Goal: Task Accomplishment & Management: Use online tool/utility

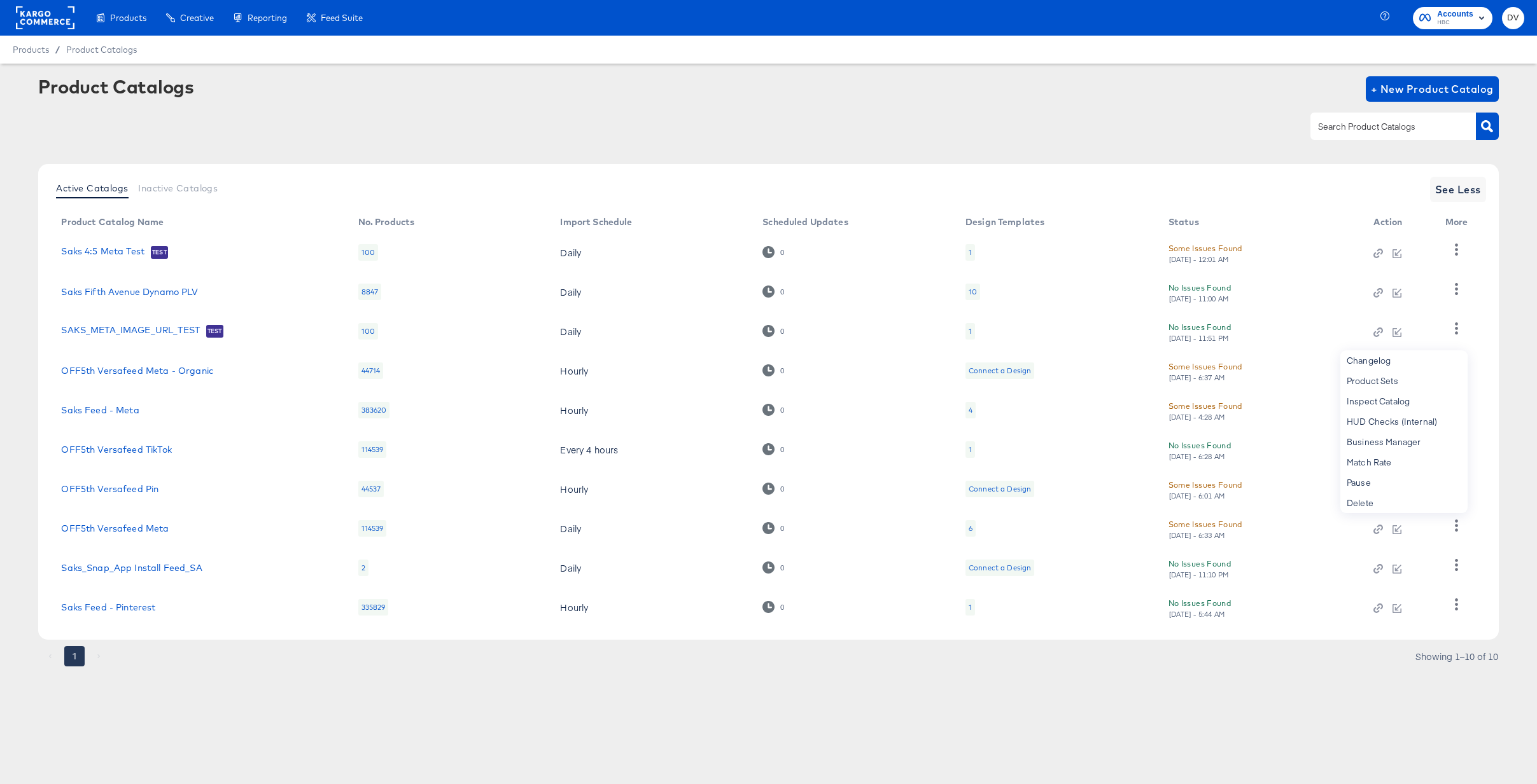
click at [541, 728] on div "Products Creative Reporting Feed Suite Accounts HBC DV Products / Product Catal…" at bounding box center [768, 392] width 1537 height 784
click at [36, 10] on rect at bounding box center [45, 17] width 58 height 23
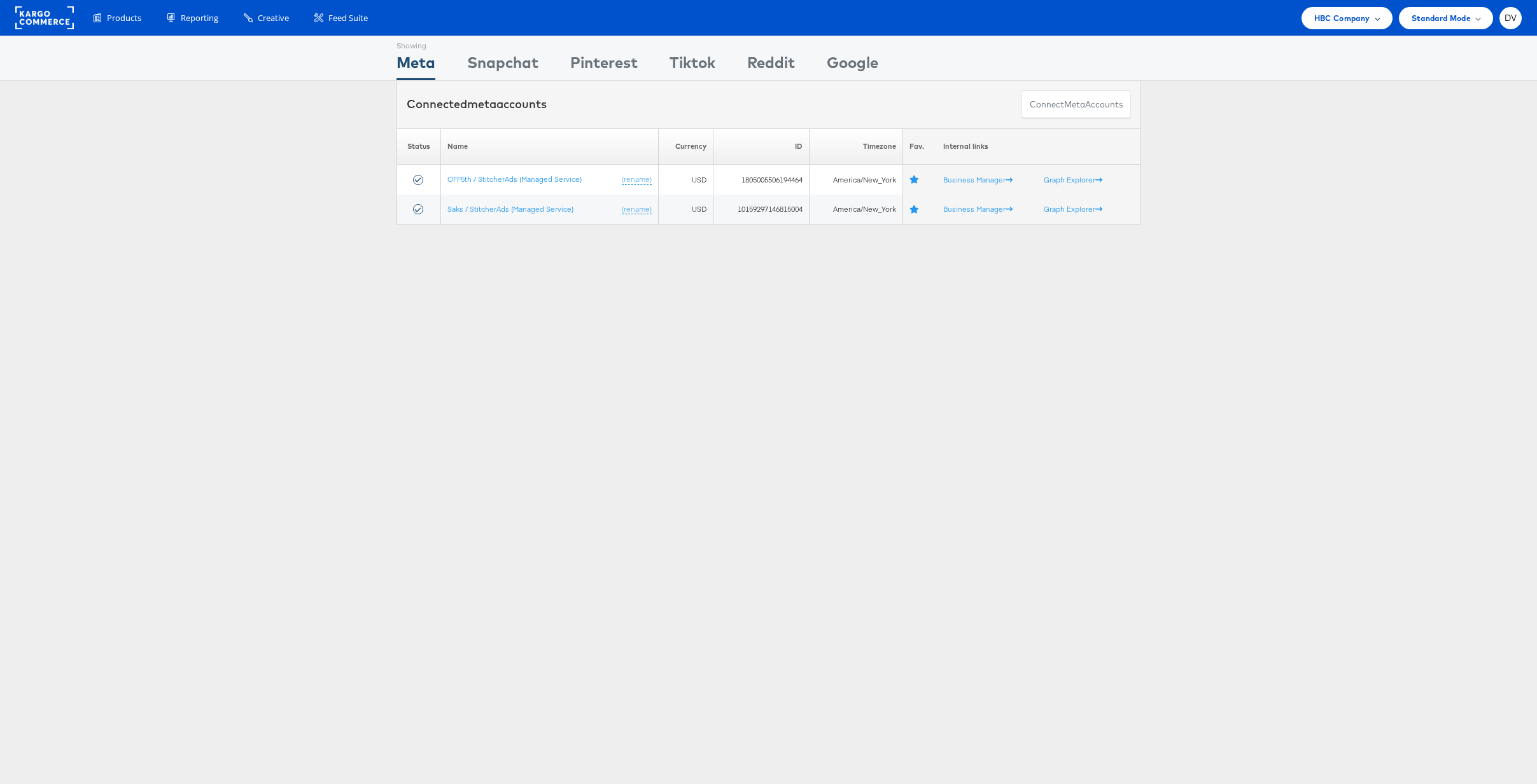
click at [1326, 27] on div "HBC Company" at bounding box center [1347, 18] width 91 height 22
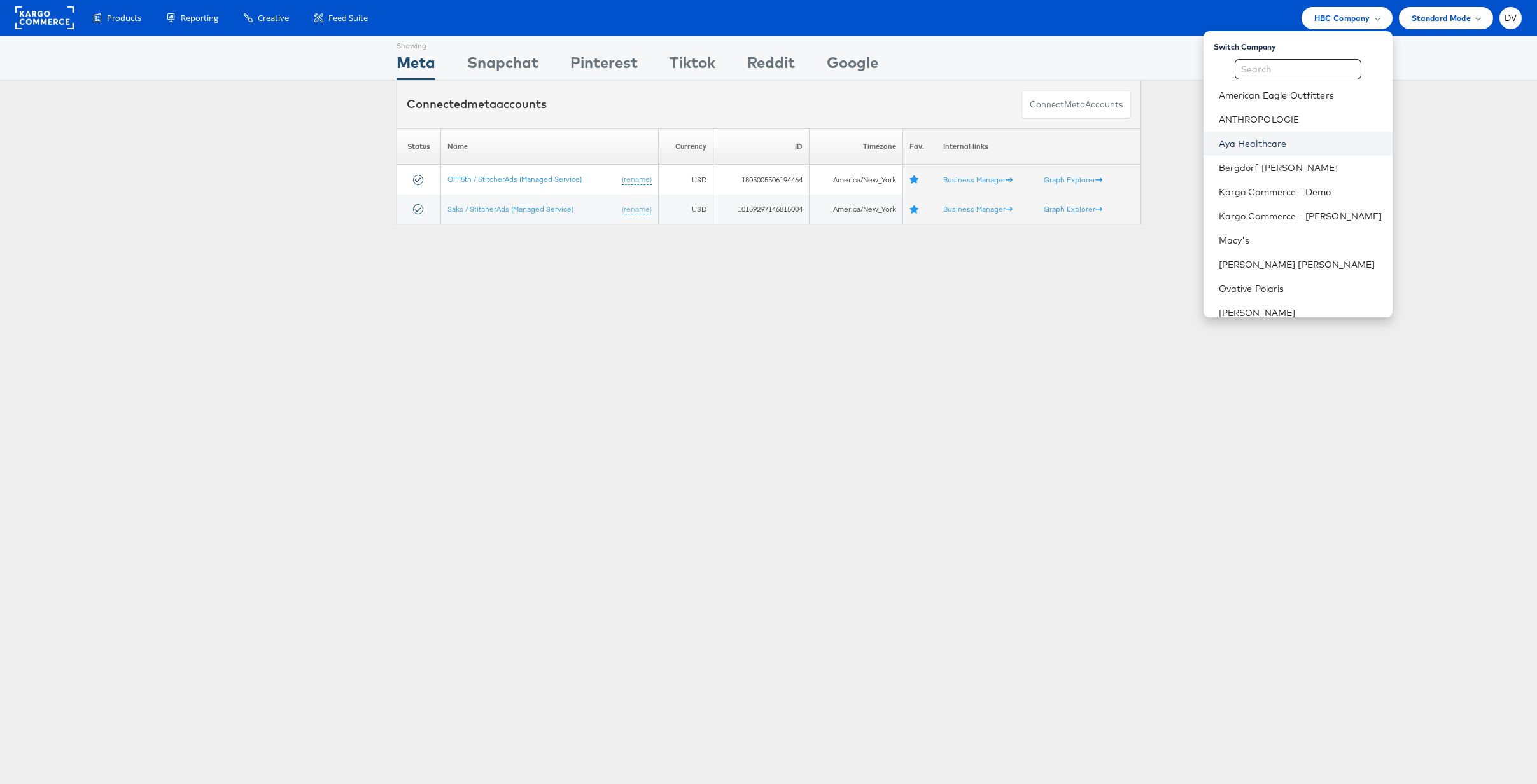
click at [1272, 148] on link "Aya Healthcare" at bounding box center [1300, 144] width 163 height 13
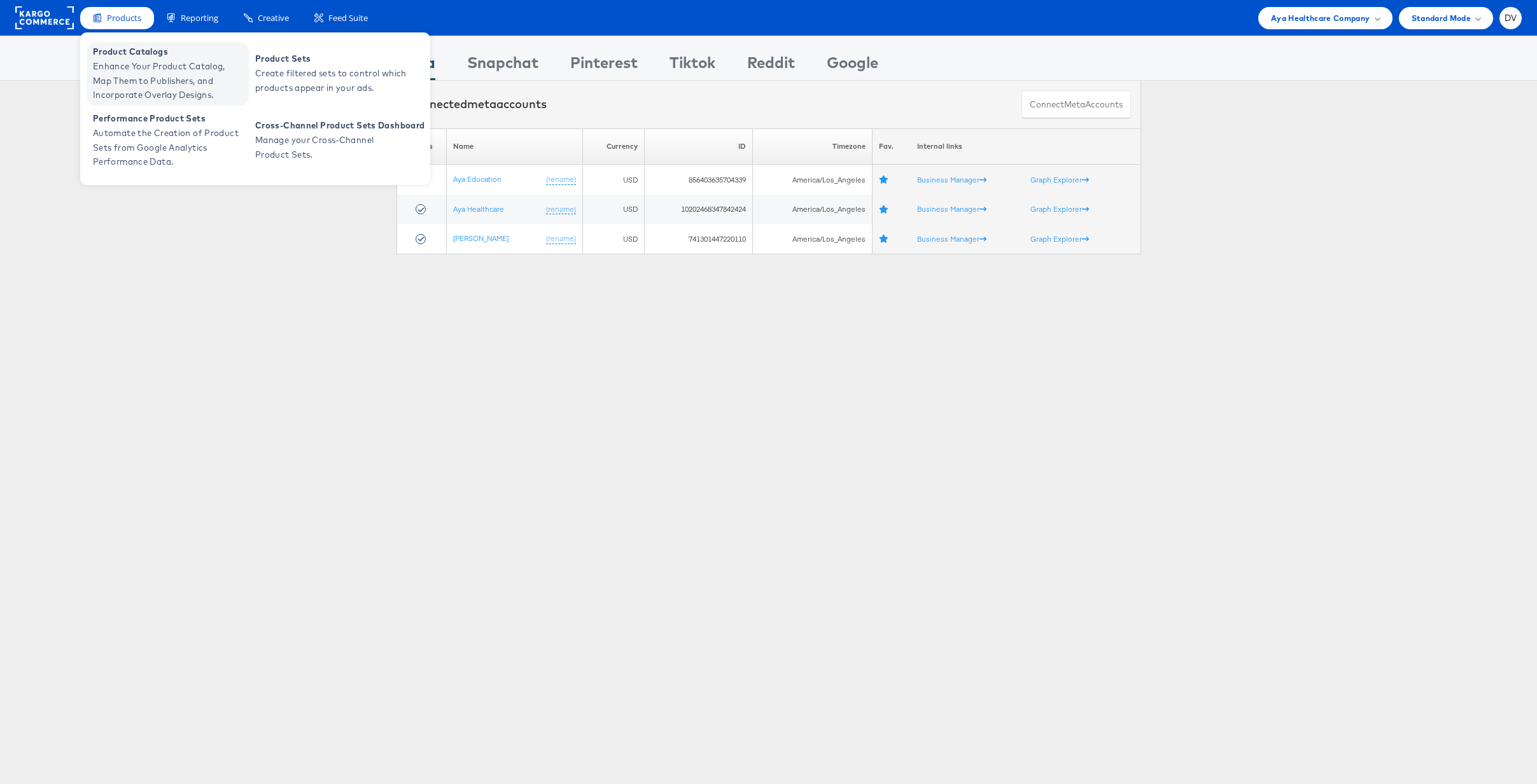
click at [146, 59] on span "Enhance Your Product Catalog, Map Them to Publishers, and Incorporate Overlay D…" at bounding box center [169, 80] width 153 height 43
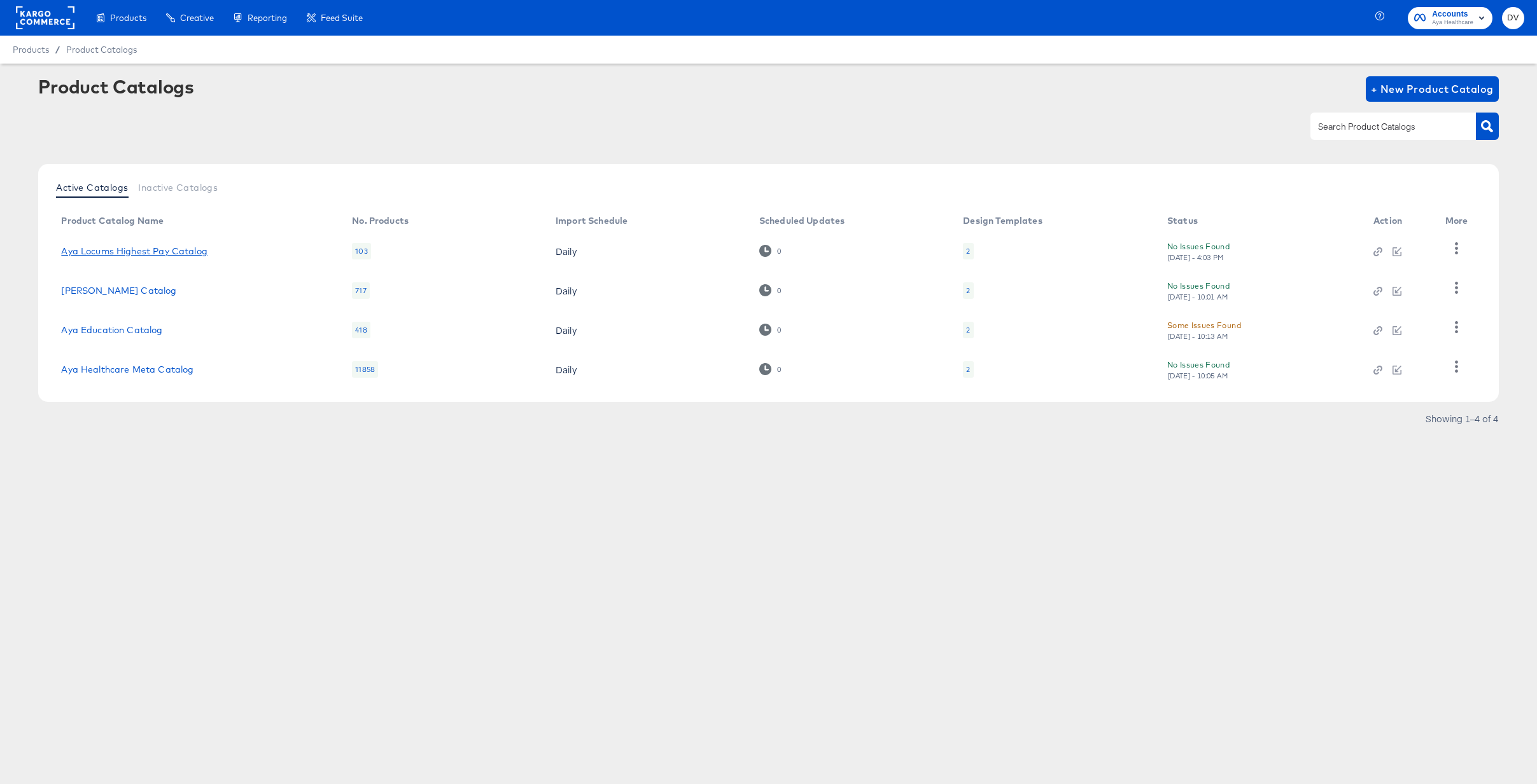
click at [176, 249] on link "Aya Locums Highest Pay Catalog" at bounding box center [134, 251] width 146 height 10
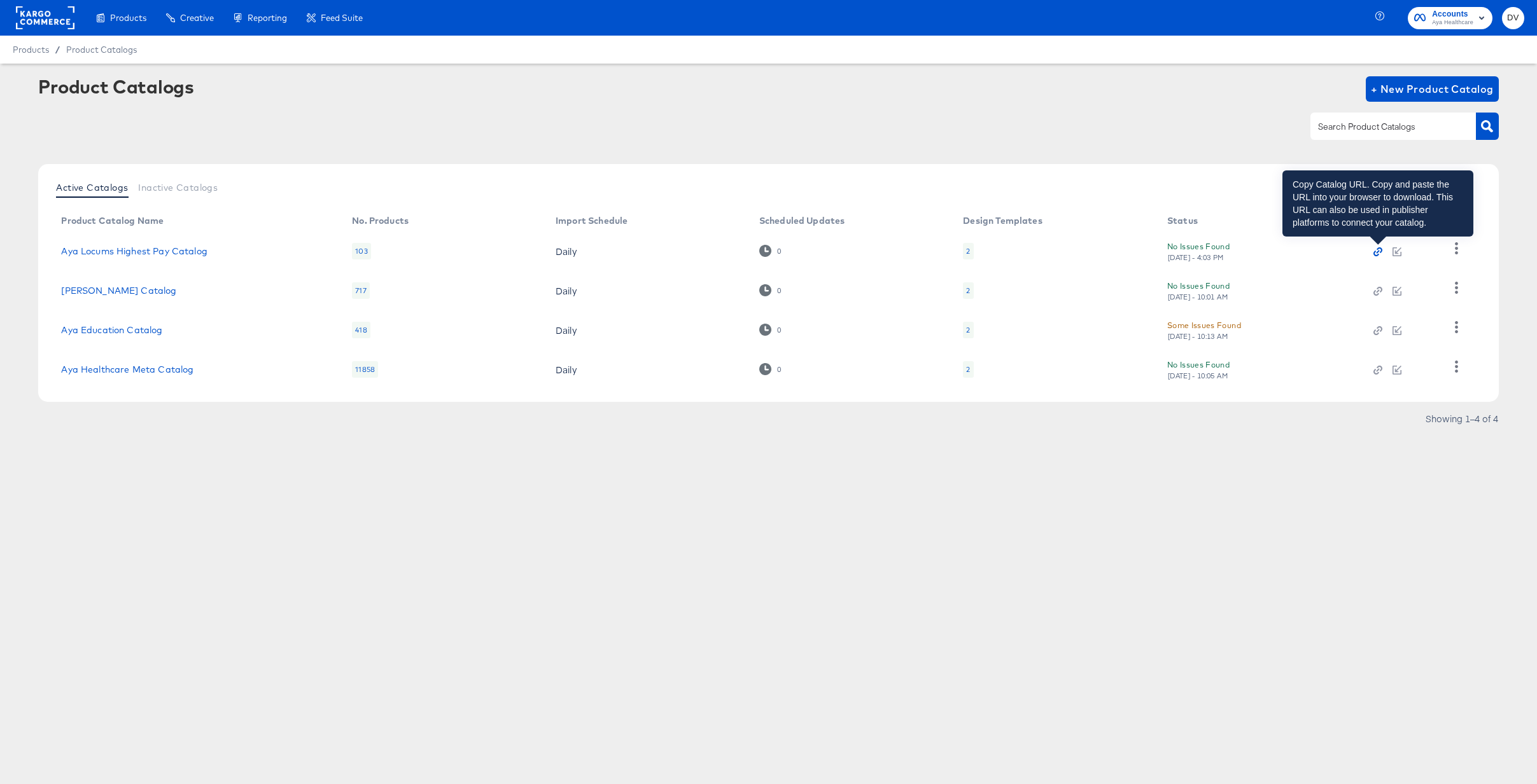
click at [1378, 252] on icon "button" at bounding box center [1378, 252] width 9 height 9
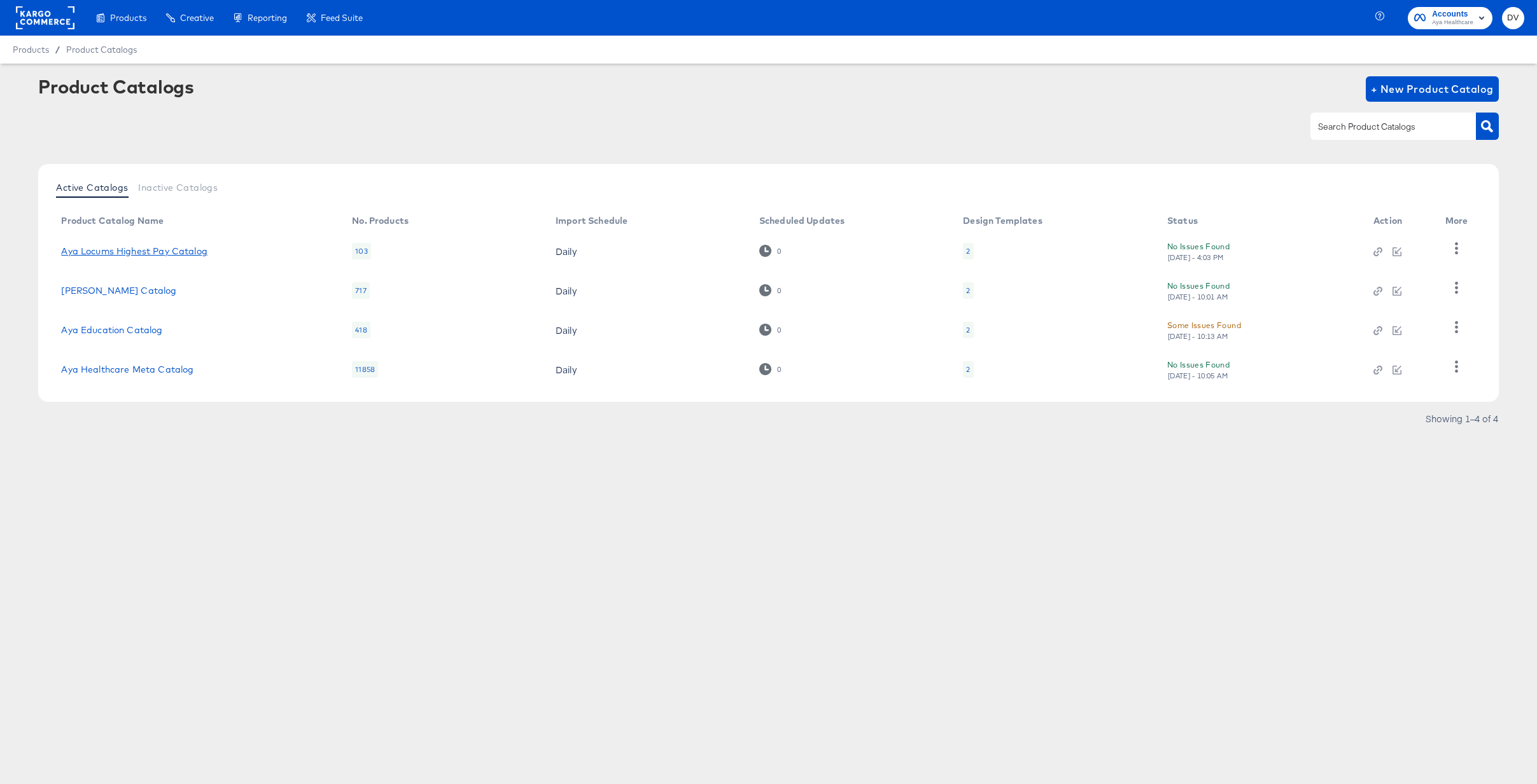
click at [126, 255] on link "Aya Locums Highest Pay Catalog" at bounding box center [134, 251] width 146 height 10
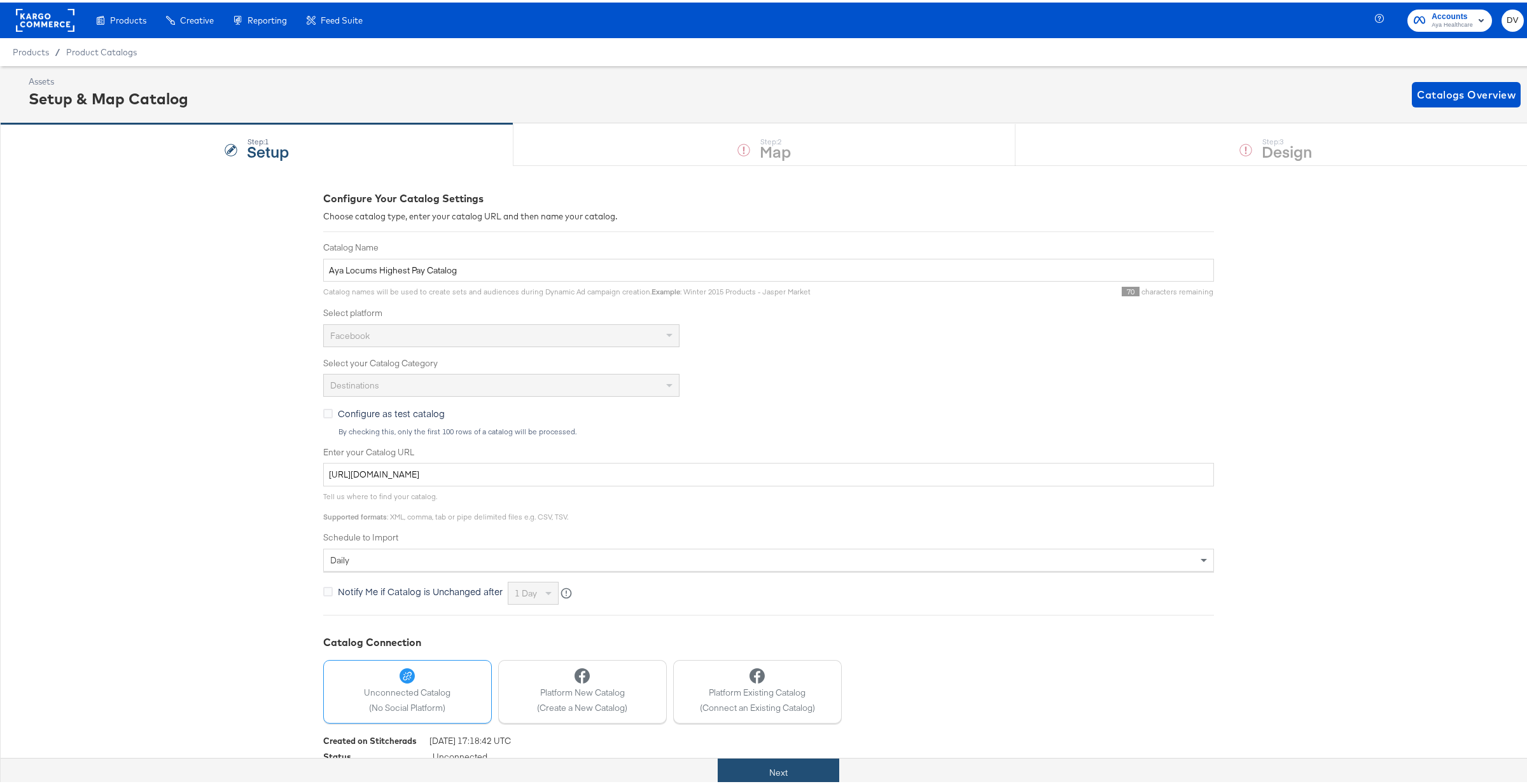
click at [793, 762] on button "Next" at bounding box center [778, 770] width 122 height 28
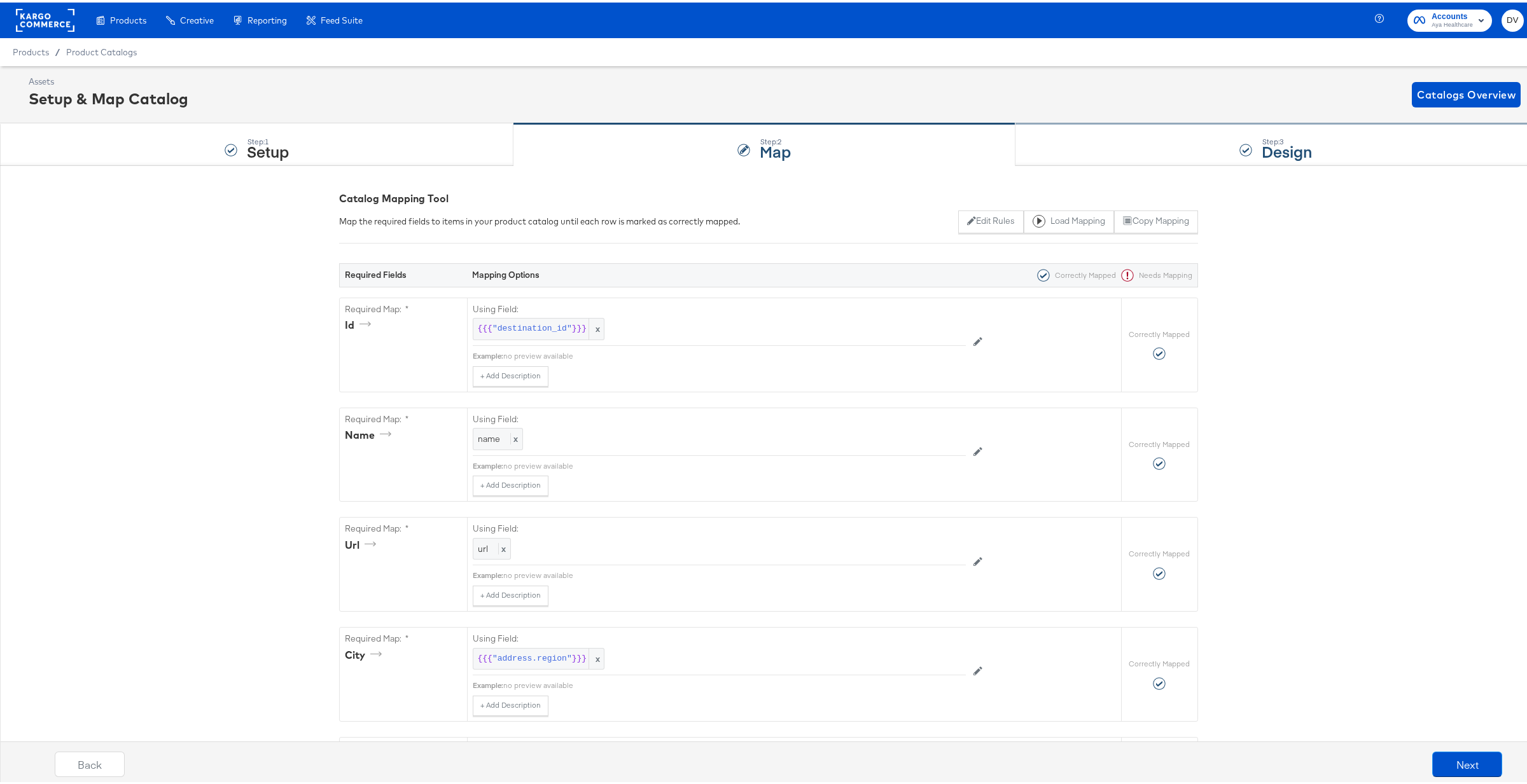
click at [1097, 141] on div "Step: 3 Design" at bounding box center [1276, 142] width 521 height 42
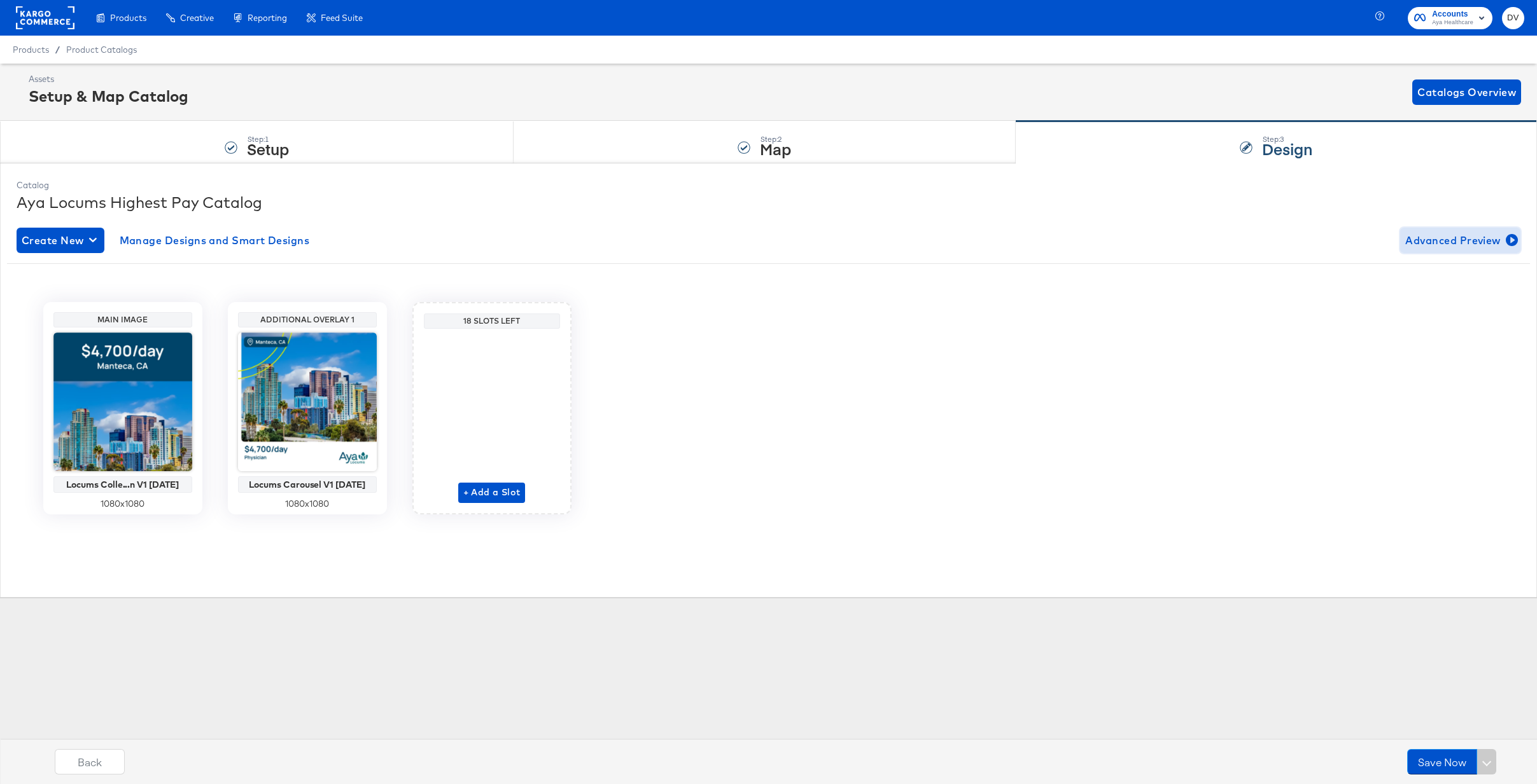
click at [1407, 238] on span "Advanced Preview" at bounding box center [1460, 241] width 110 height 18
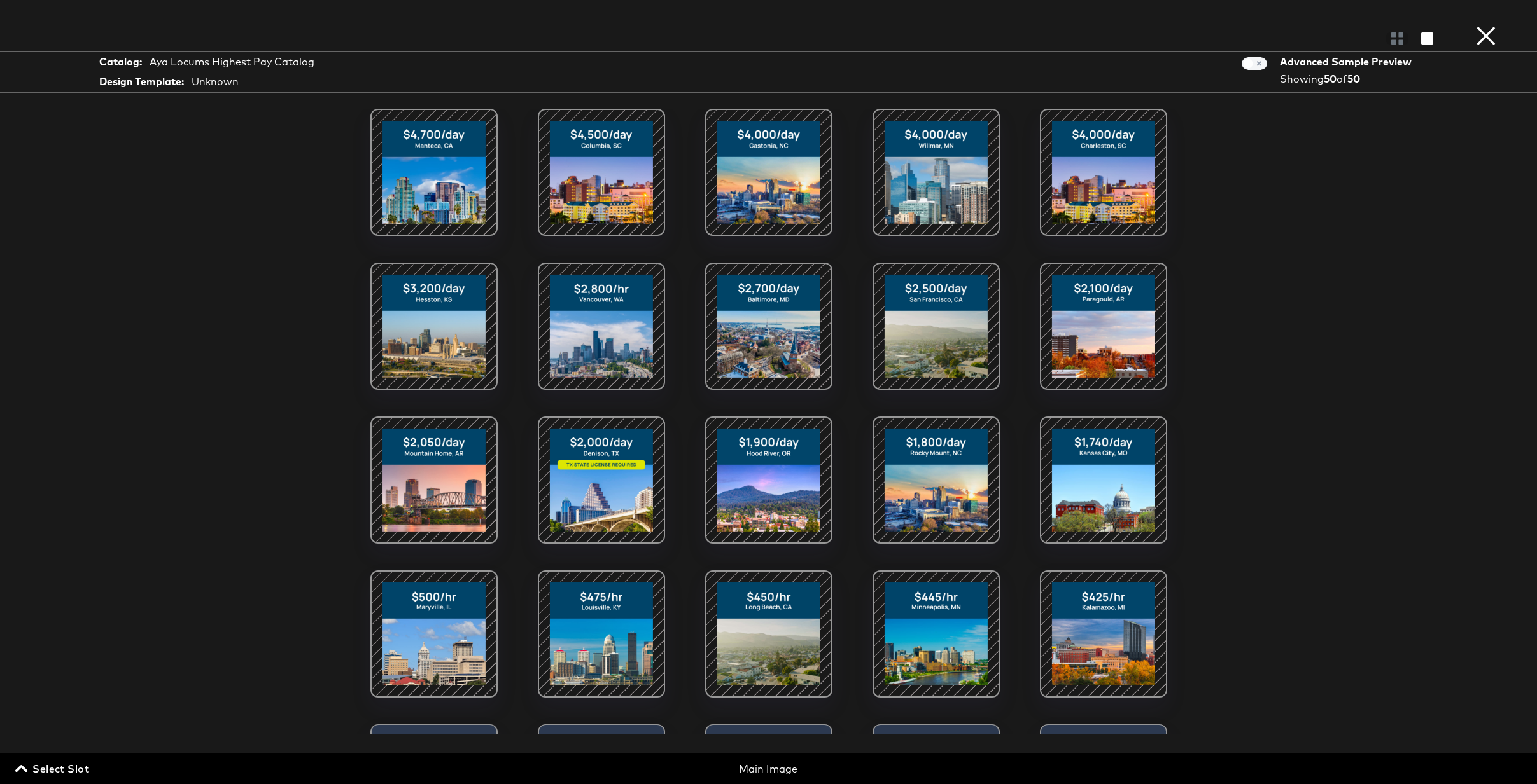
click at [82, 770] on span "Select Slot" at bounding box center [54, 769] width 71 height 18
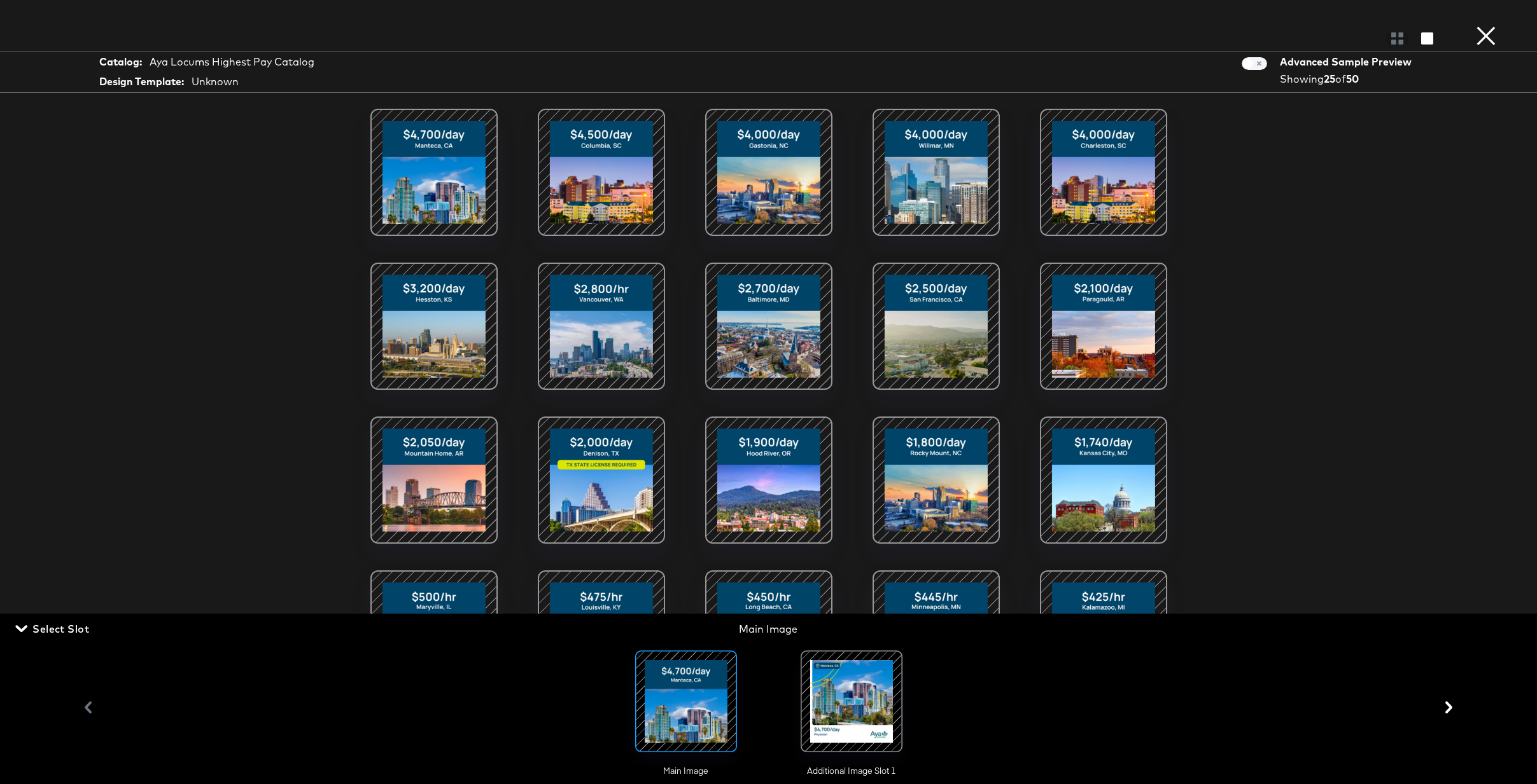
click at [877, 697] on div at bounding box center [852, 702] width 87 height 87
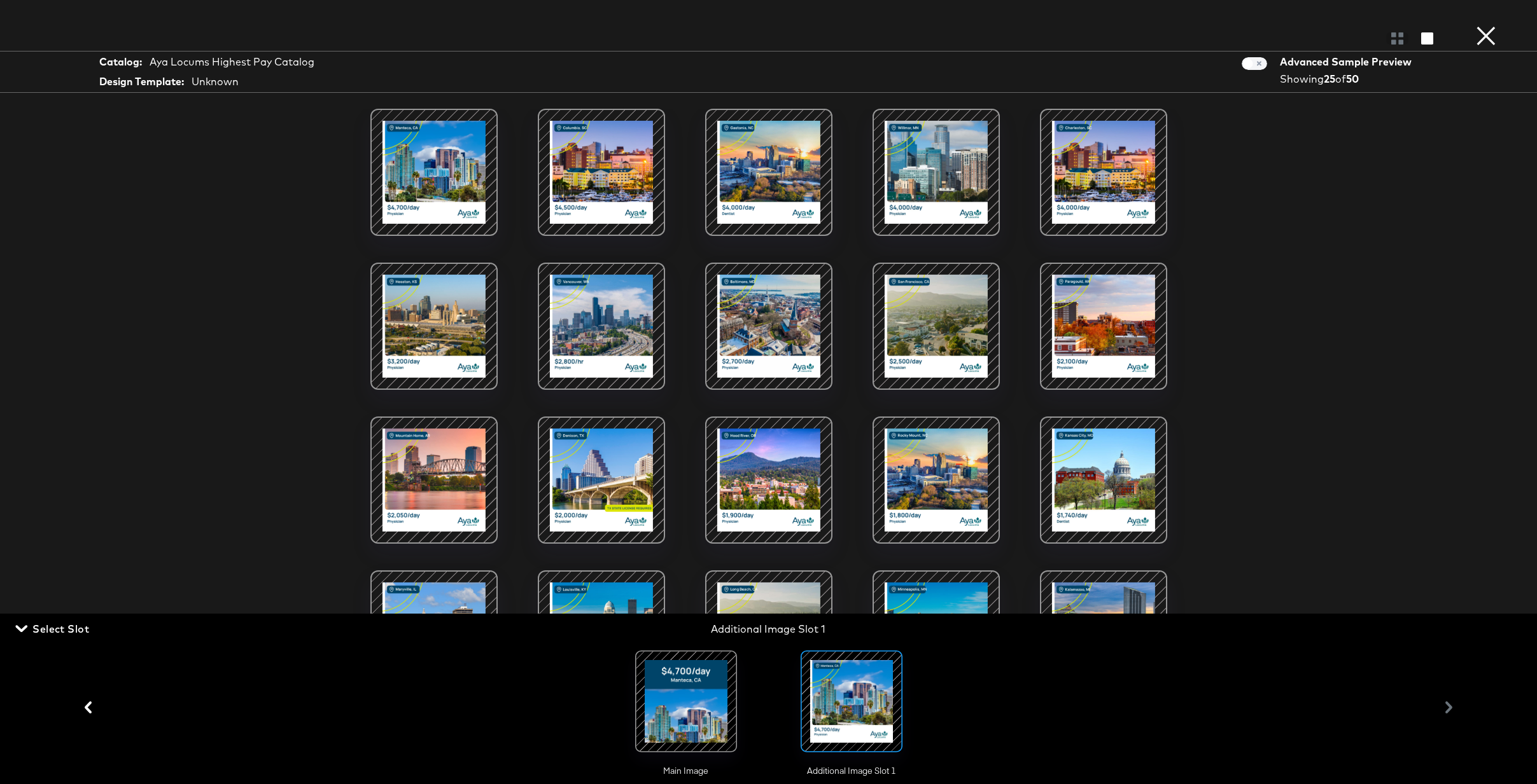
click at [1494, 25] on button "×" at bounding box center [1485, 12] width 25 height 25
